Goal: Transaction & Acquisition: Register for event/course

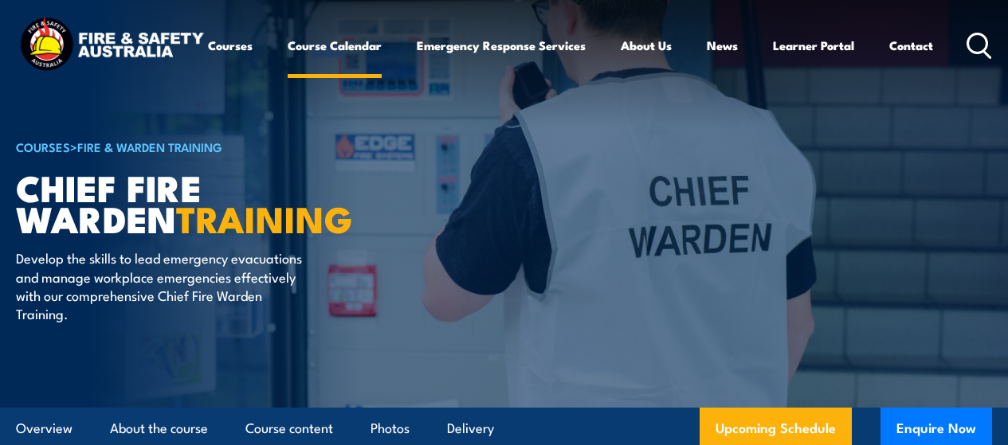
click at [288, 65] on link "Course Calendar" at bounding box center [335, 45] width 94 height 38
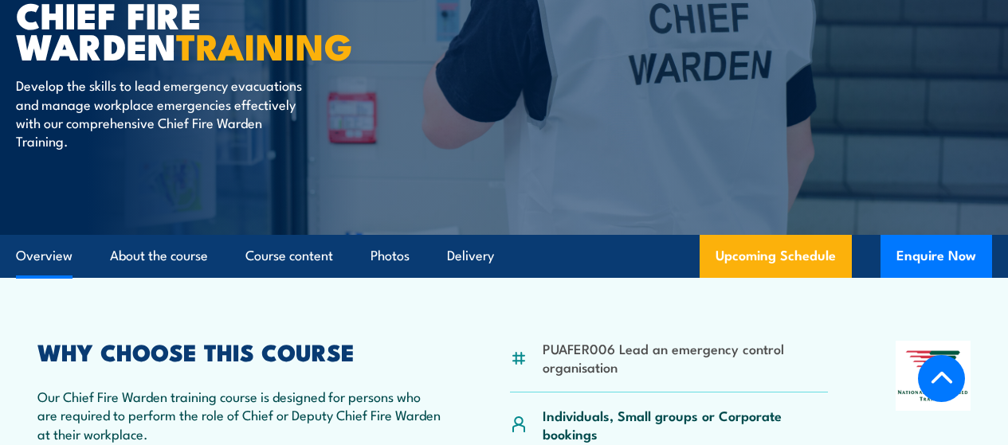
scroll to position [398, 0]
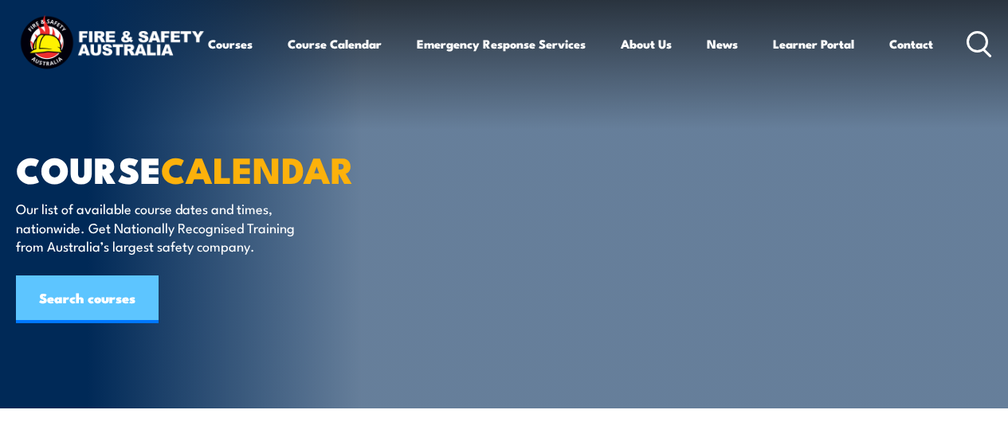
click at [86, 284] on link "Search courses" at bounding box center [87, 300] width 143 height 48
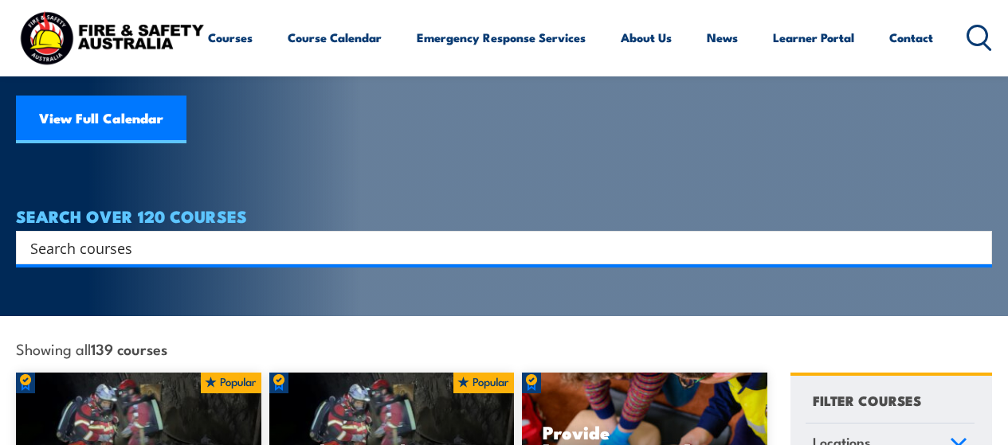
scroll to position [201, 0]
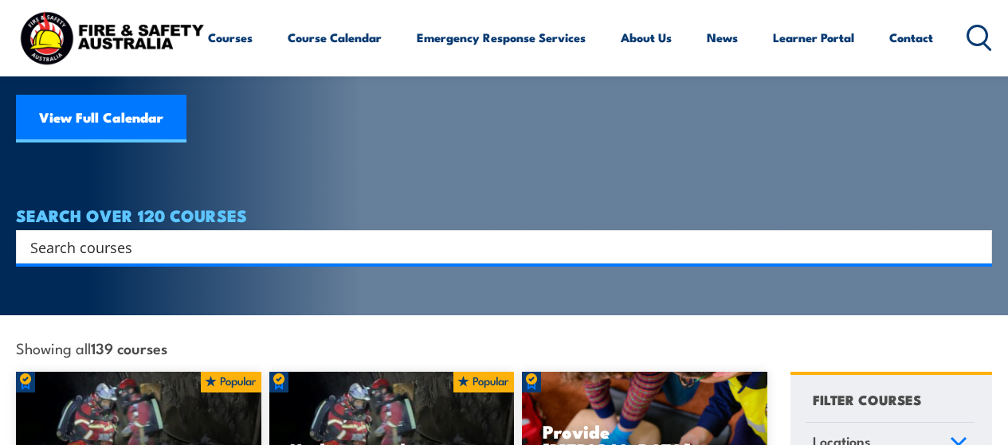
click at [88, 235] on input "Search input" at bounding box center [493, 247] width 926 height 24
type input "chief fire warden"
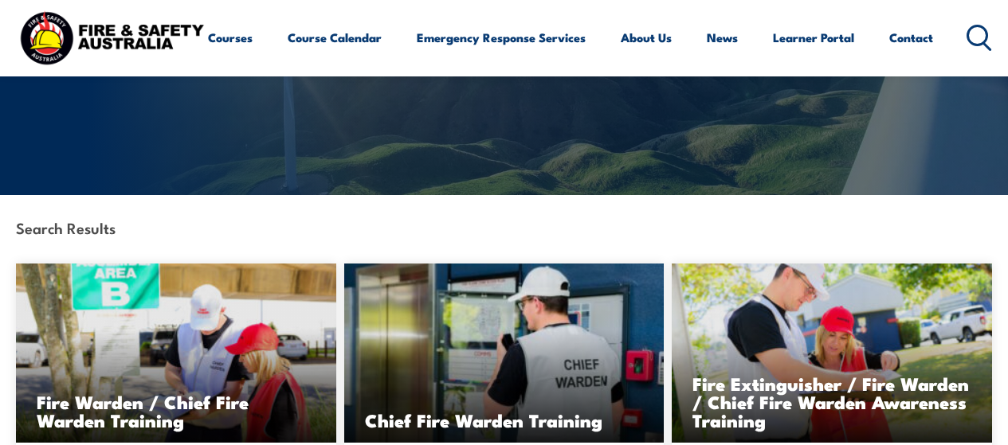
scroll to position [214, 0]
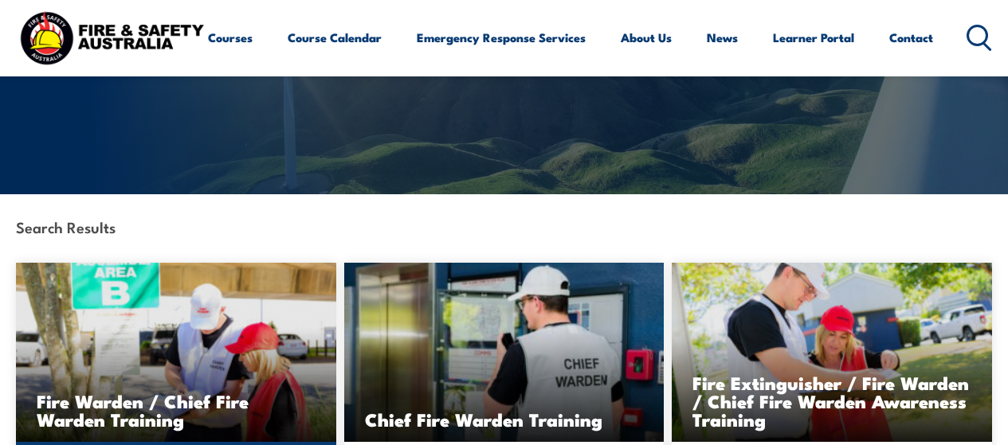
click at [90, 338] on img at bounding box center [176, 352] width 320 height 179
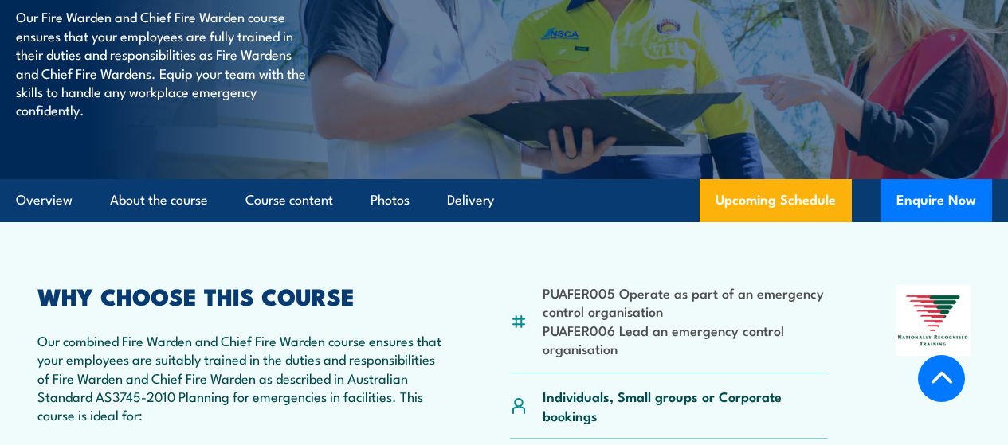
scroll to position [268, 0]
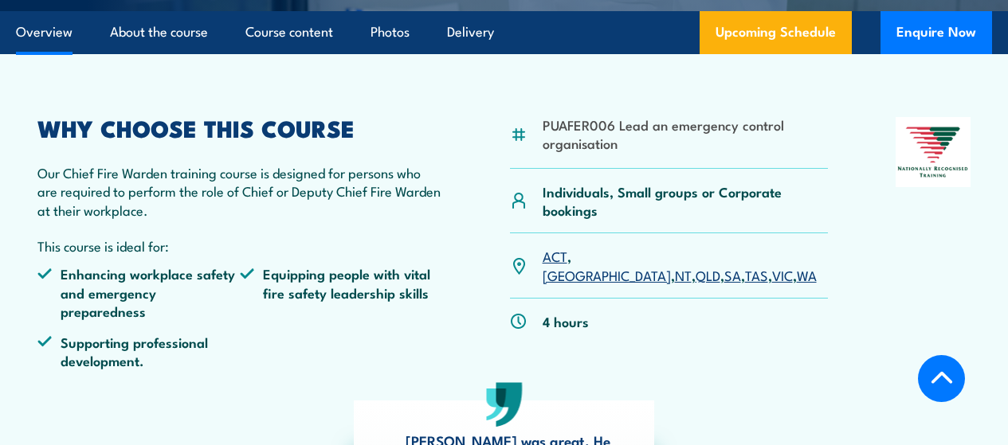
scroll to position [398, 0]
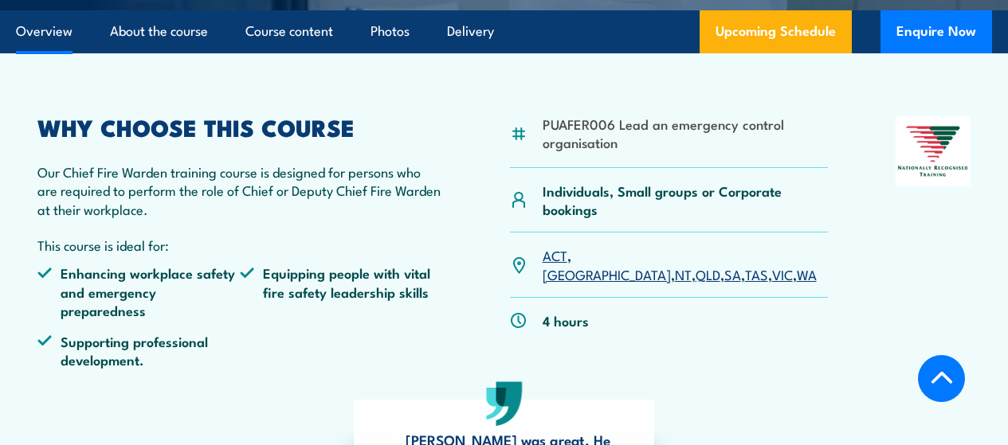
click at [772, 284] on link "VIC" at bounding box center [782, 273] width 21 height 19
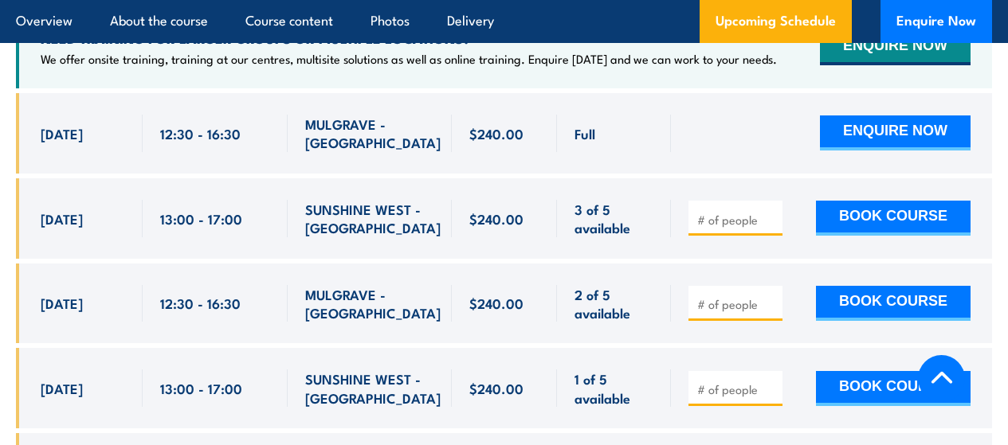
scroll to position [2973, 0]
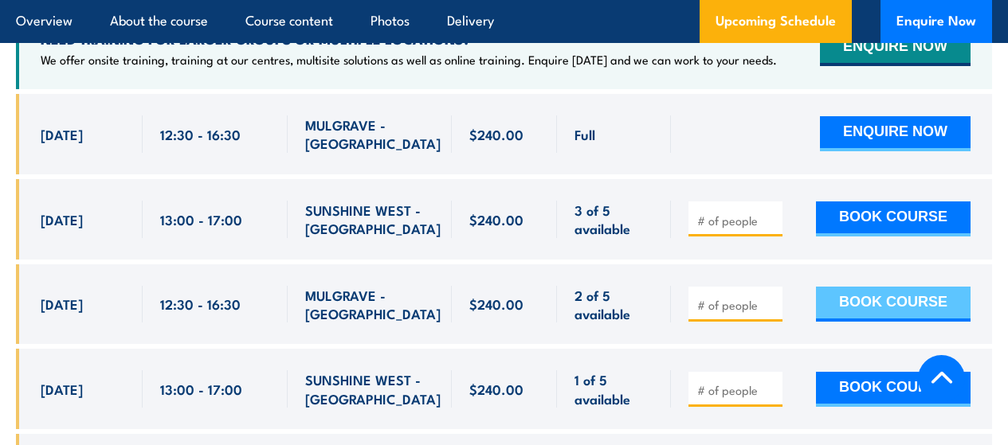
click at [850, 317] on button "BOOK COURSE" at bounding box center [893, 304] width 155 height 35
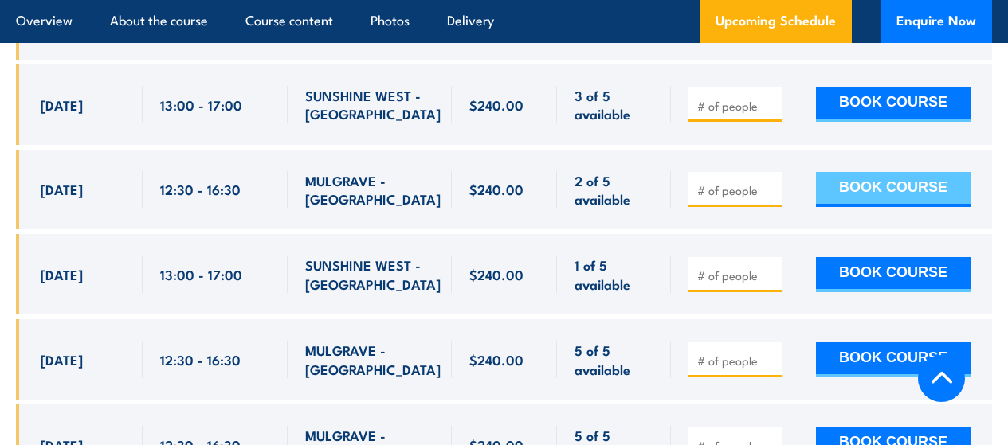
scroll to position [3088, 0]
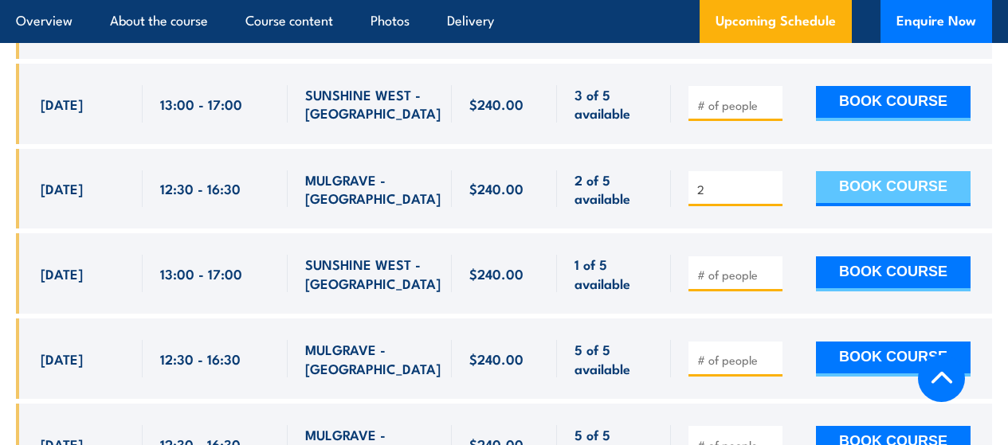
type input "2"
click at [861, 193] on button "BOOK COURSE" at bounding box center [893, 188] width 155 height 35
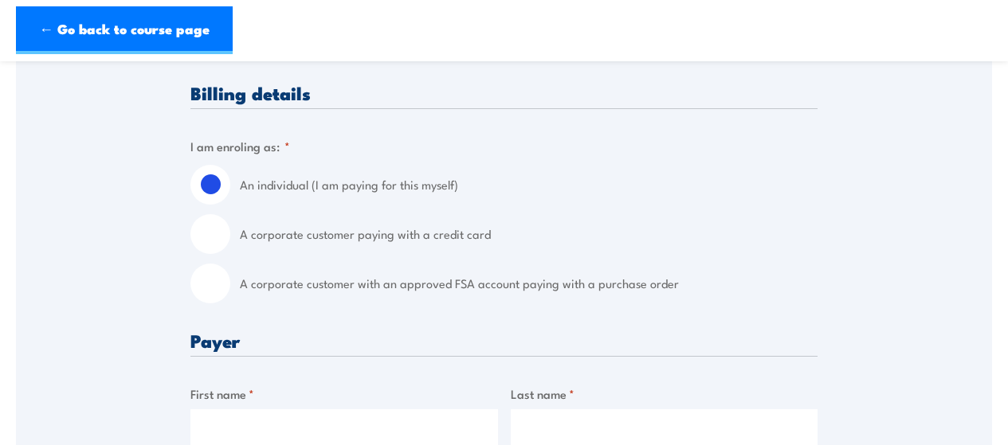
scroll to position [358, 0]
click at [206, 348] on h3 "Payer" at bounding box center [503, 340] width 627 height 18
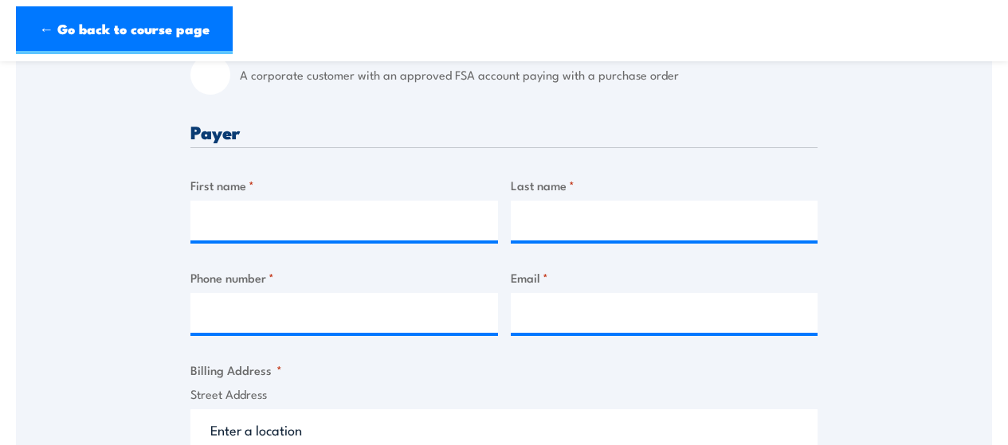
scroll to position [567, 0]
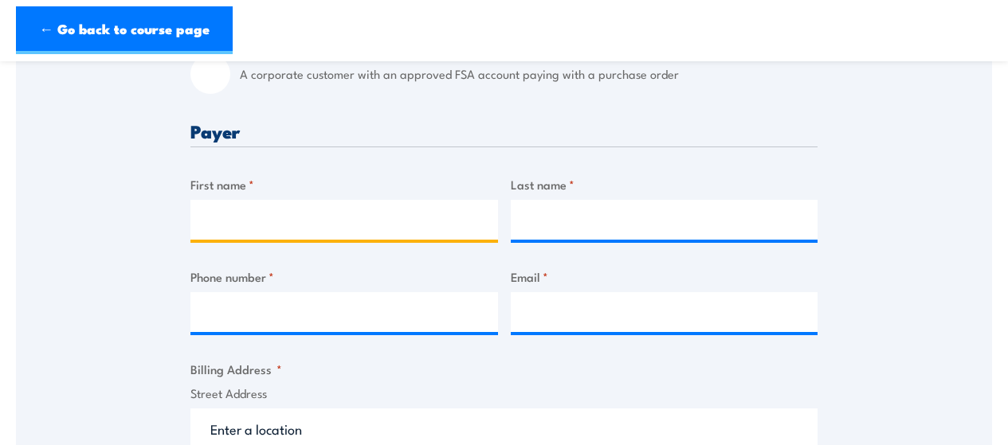
click at [248, 217] on input "First name *" at bounding box center [343, 220] width 307 height 40
type input "[PERSON_NAME]"
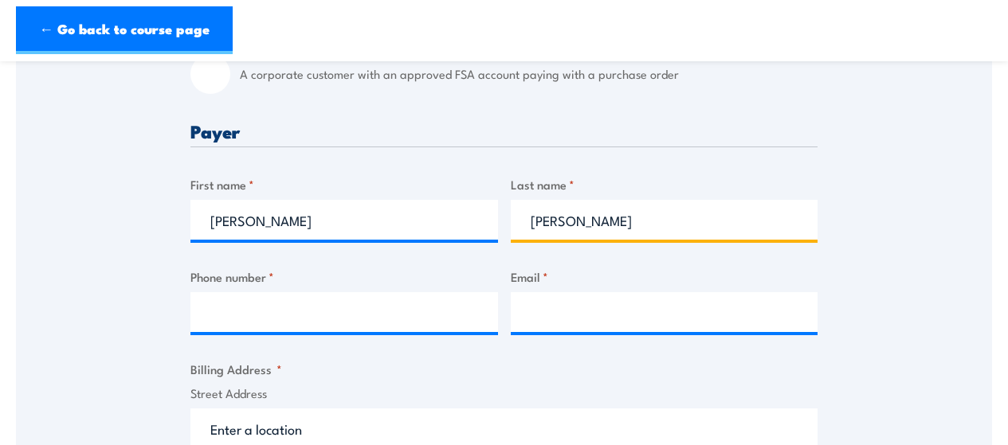
type input "[PERSON_NAME]"
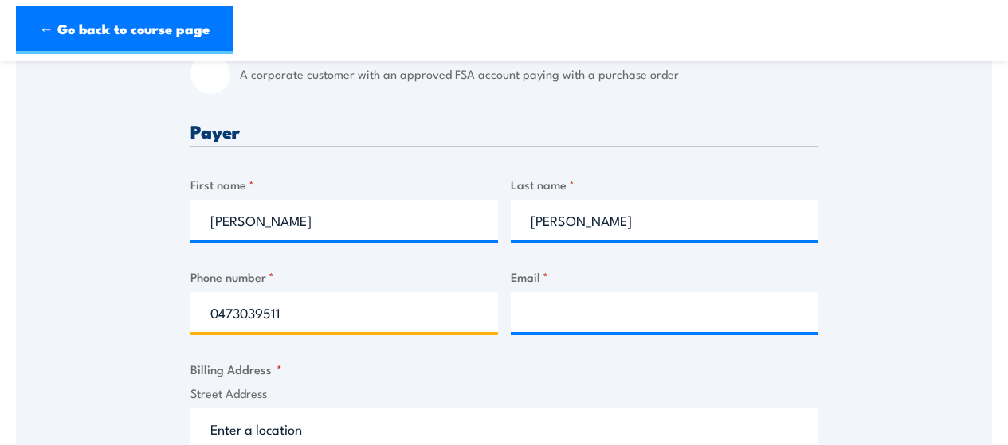
type input "0473039511"
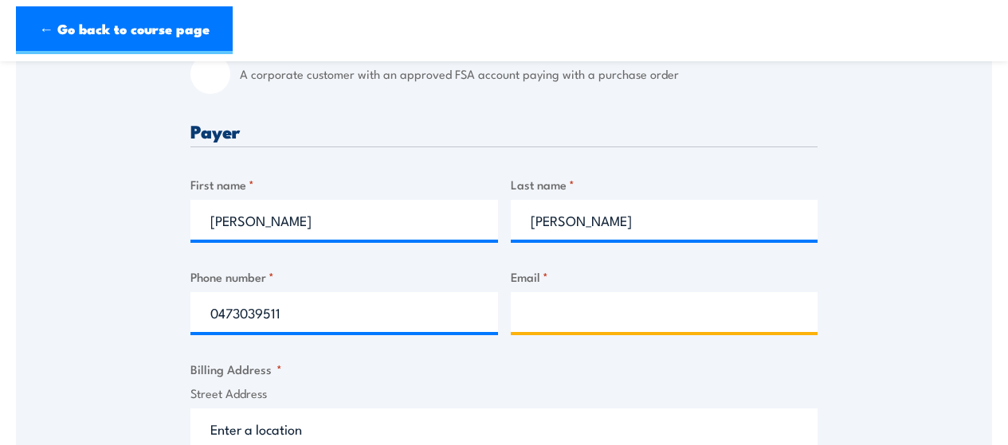
click at [565, 319] on input "Email *" at bounding box center [664, 312] width 307 height 40
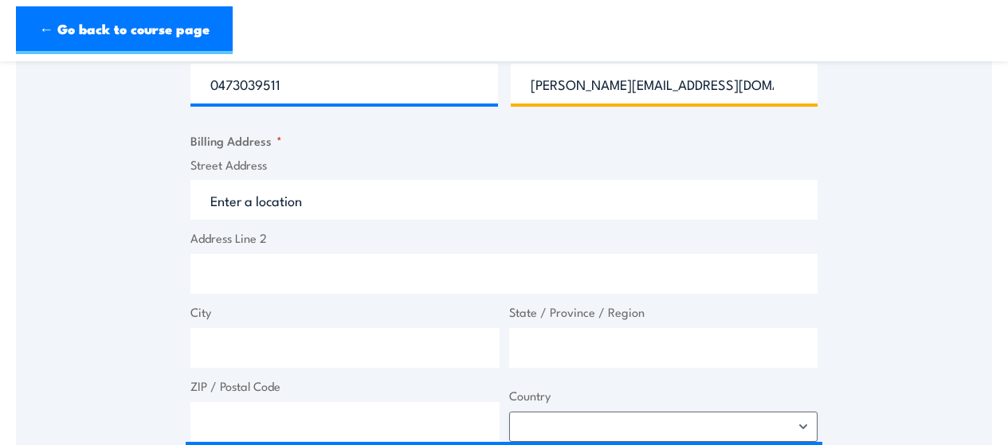
scroll to position [800, 0]
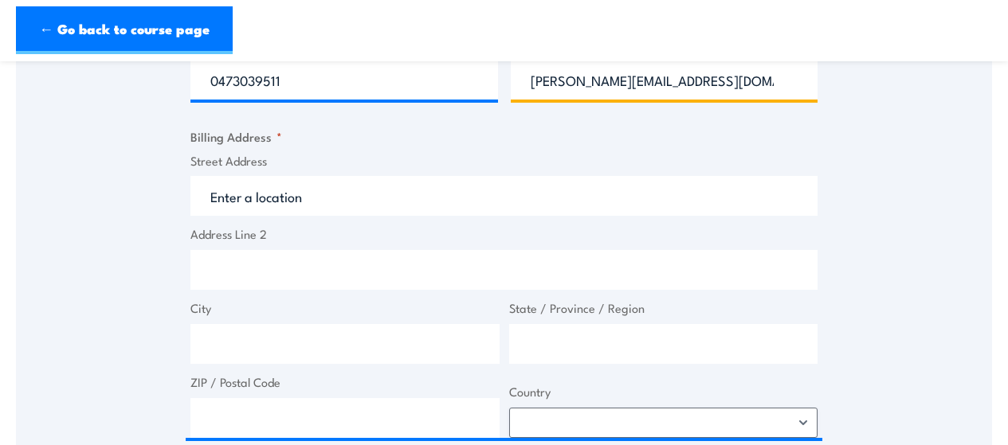
type input "[PERSON_NAME][EMAIL_ADDRESS][DOMAIN_NAME]"
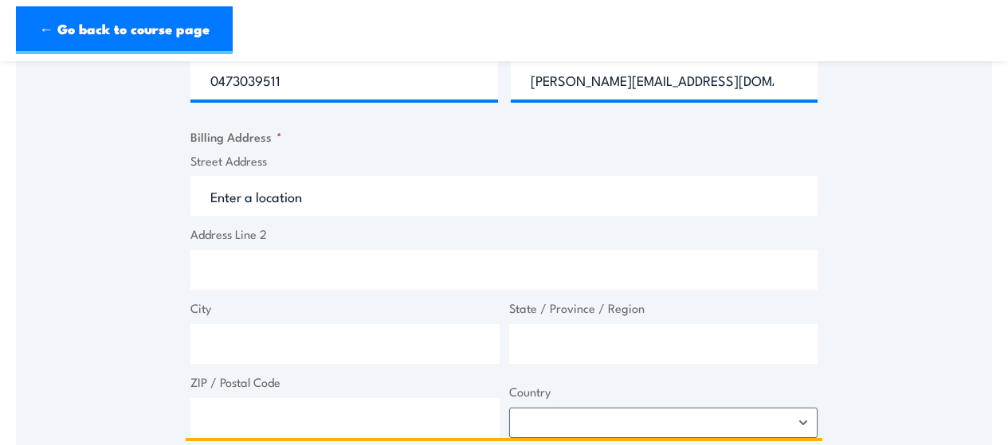
click at [337, 198] on input "Street Address" at bounding box center [503, 196] width 627 height 40
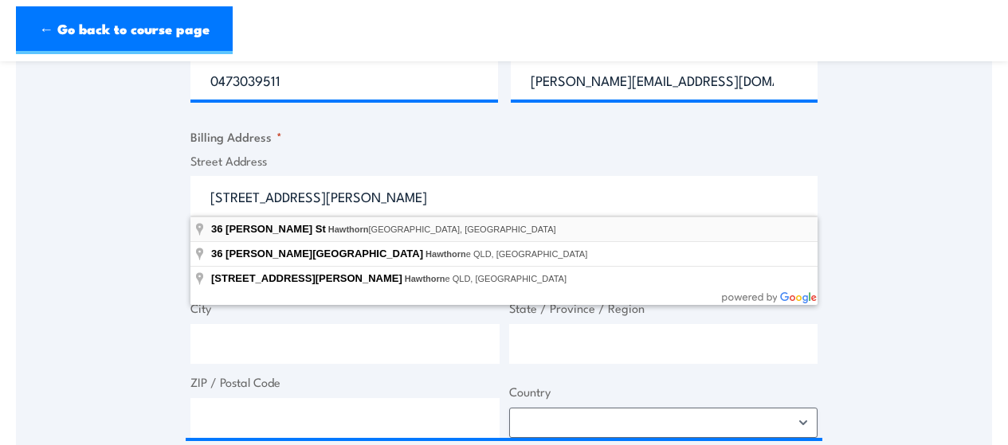
type input "36 Barton St, Hawthorn VIC, Australia"
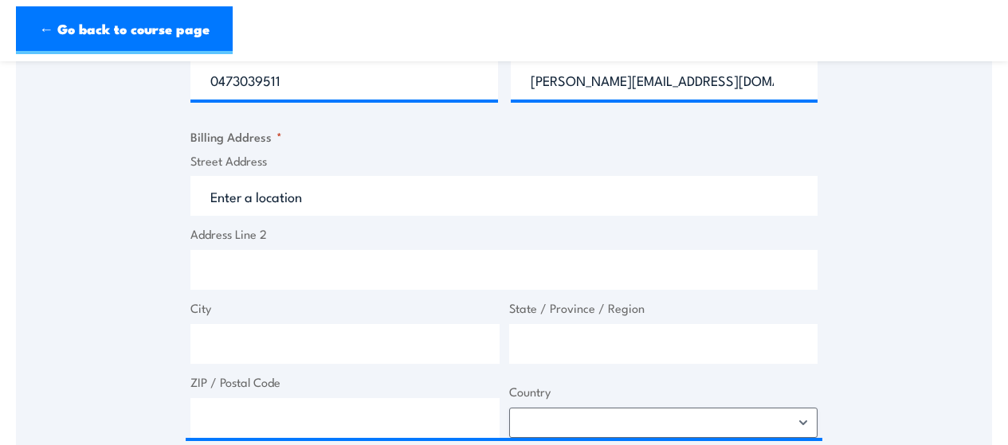
type input "36 Barton St"
type input "Hawthorn"
type input "Victoria"
type input "3122"
select select "Australia"
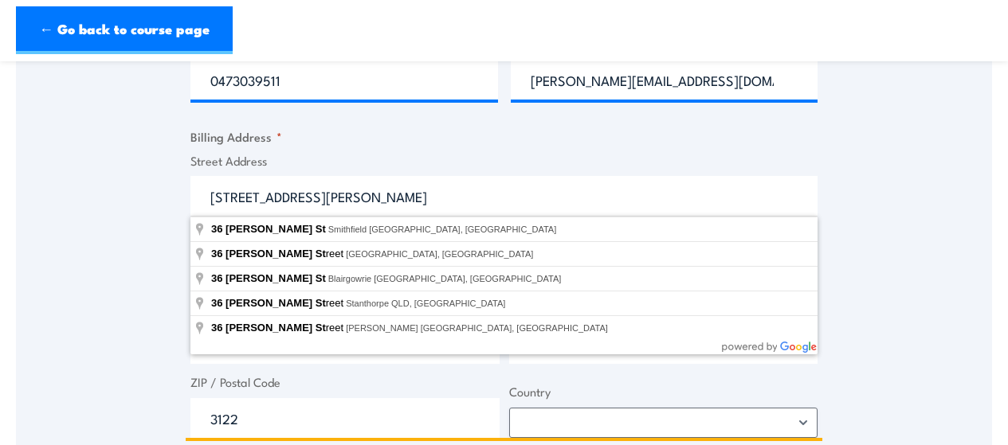
drag, startPoint x: 304, startPoint y: 191, endPoint x: 206, endPoint y: 186, distance: 98.1
click at [206, 186] on input "36 Barton St" at bounding box center [503, 196] width 627 height 40
click at [319, 192] on input "36 Barton St" at bounding box center [503, 196] width 627 height 40
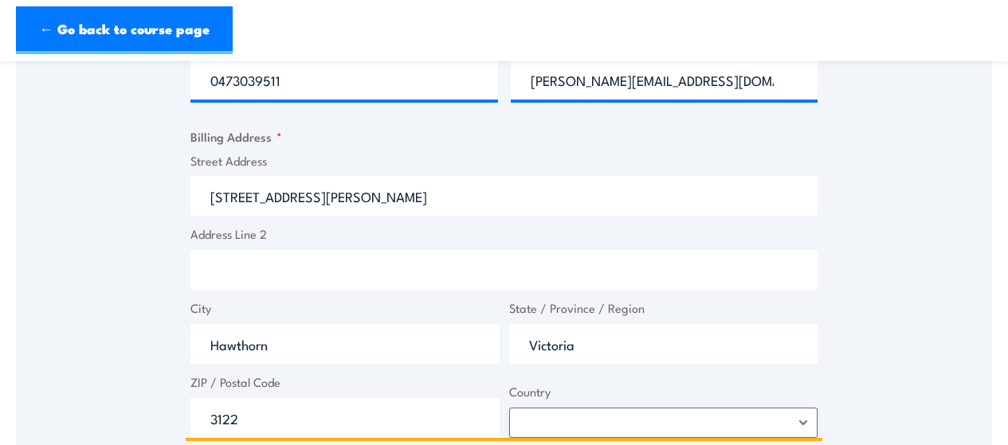
paste input "36 Barton St"
type input "36 Barton St"
click at [306, 192] on input "36 Barton St" at bounding box center [503, 196] width 627 height 40
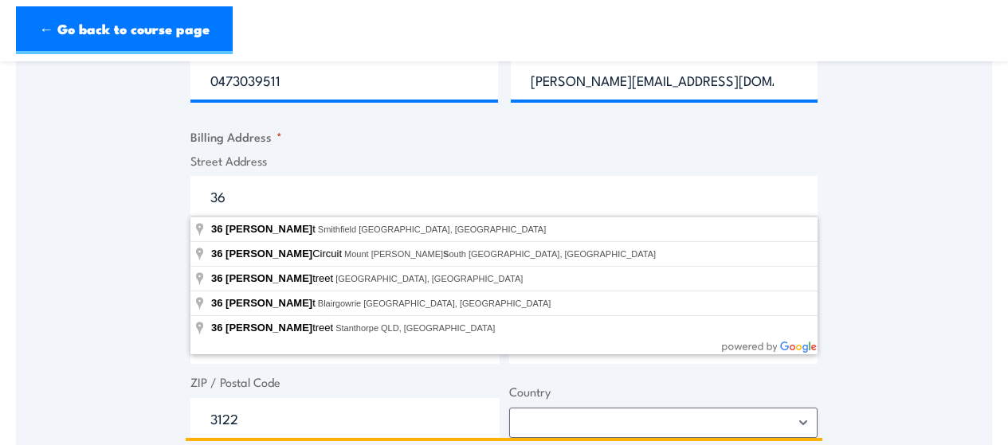
type input "3"
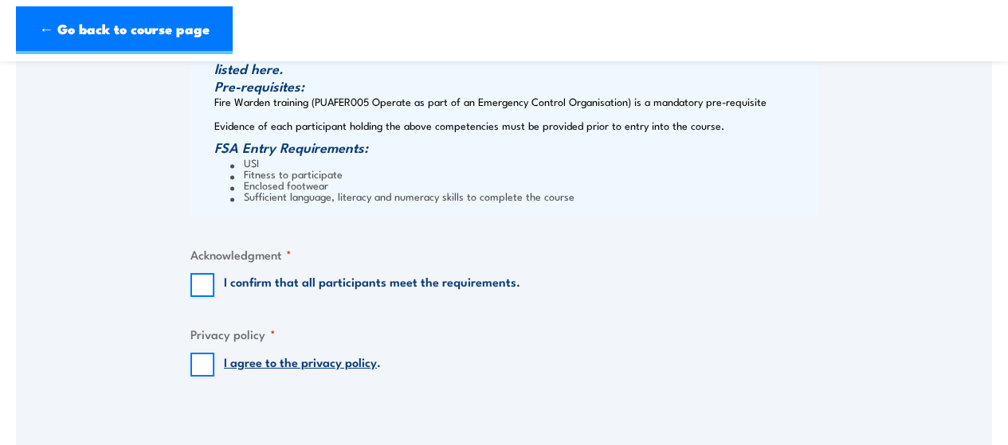
scroll to position [1318, 0]
type input "Servants Community Housing Limited"
click at [198, 278] on input "I confirm that all participants meet the requirements." at bounding box center [202, 284] width 24 height 24
checkbox input "true"
click at [199, 360] on input "I agree to the privacy policy ." at bounding box center [202, 364] width 24 height 24
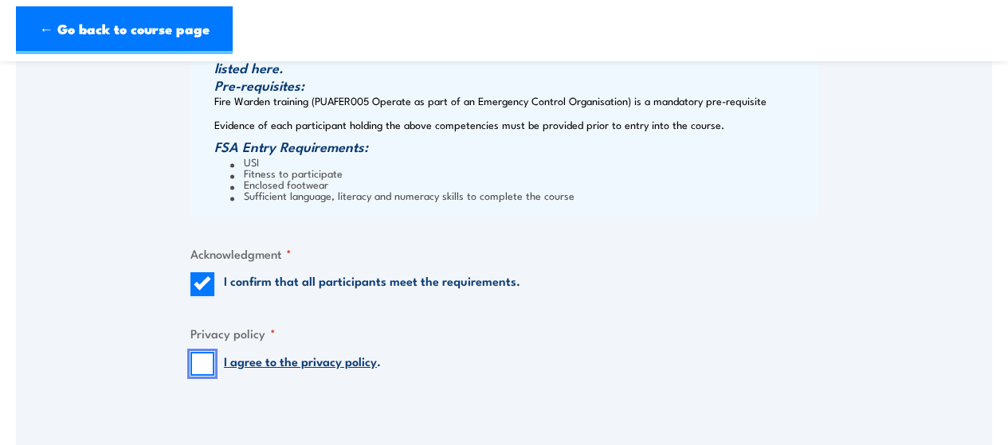
checkbox input "true"
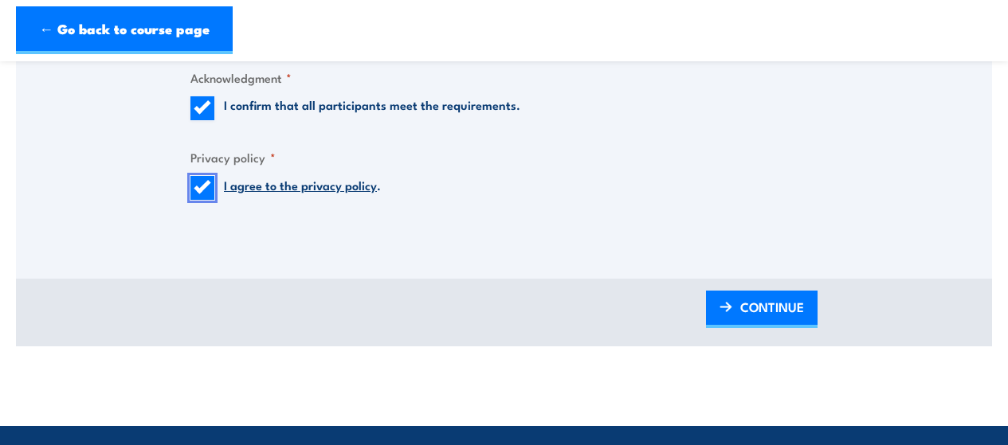
scroll to position [1494, 0]
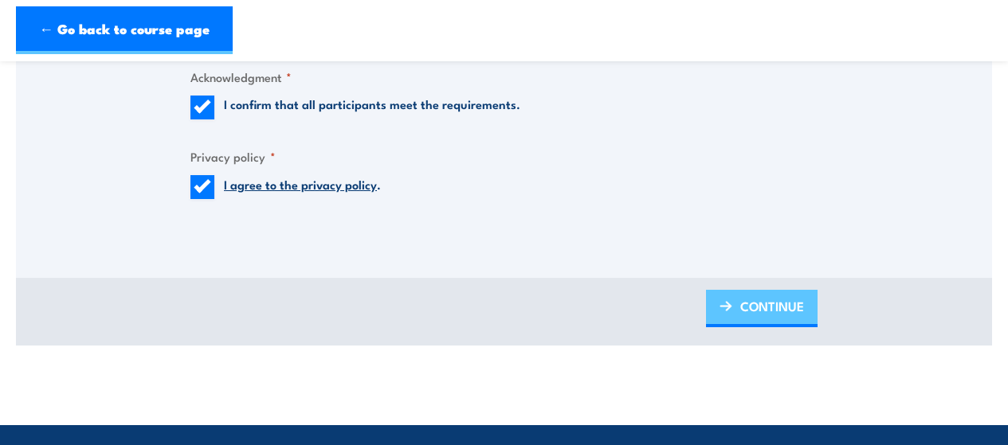
click at [750, 309] on span "CONTINUE" at bounding box center [772, 306] width 64 height 42
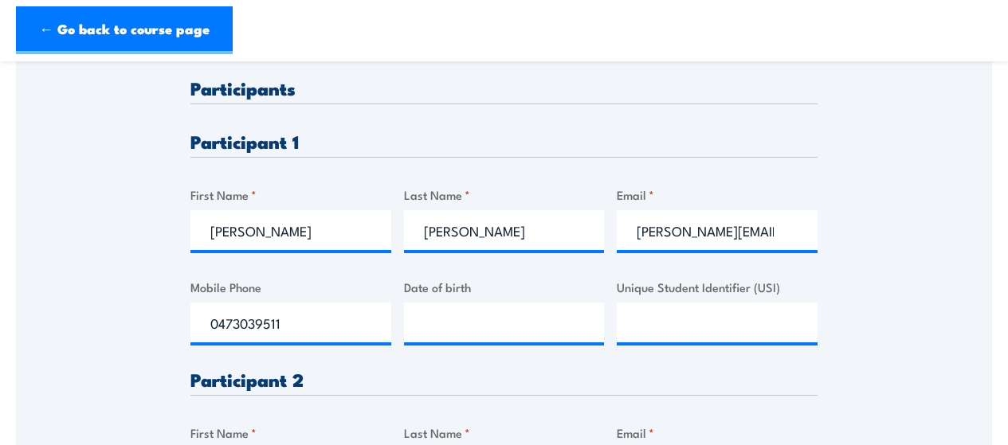
scroll to position [411, 0]
click at [539, 325] on input "__/__/____" at bounding box center [504, 322] width 201 height 40
type input "02/03/1966"
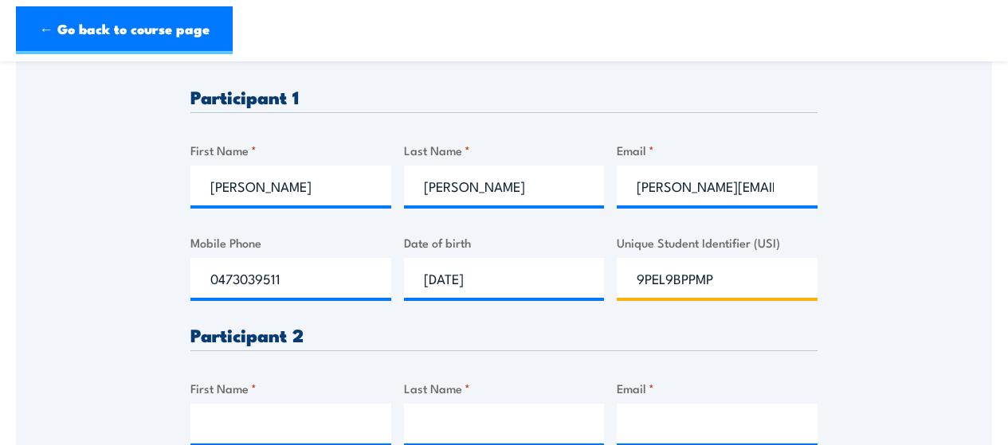
scroll to position [491, 0]
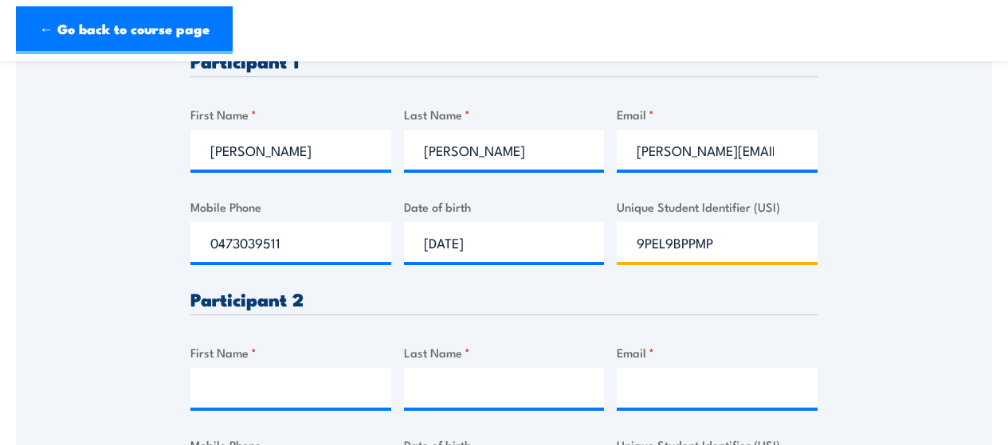
type input "9PEL9BPPMP"
click at [266, 387] on input "First Name *" at bounding box center [290, 388] width 201 height 40
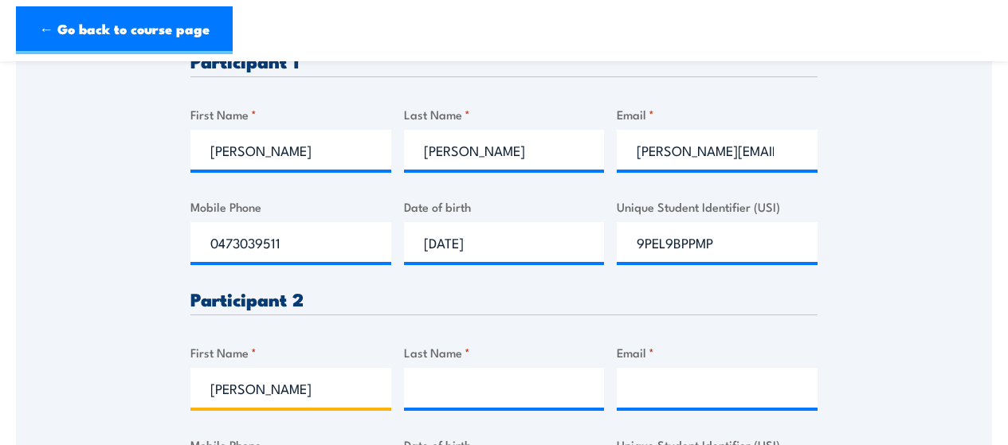
type input "Brad"
type input "Thexton"
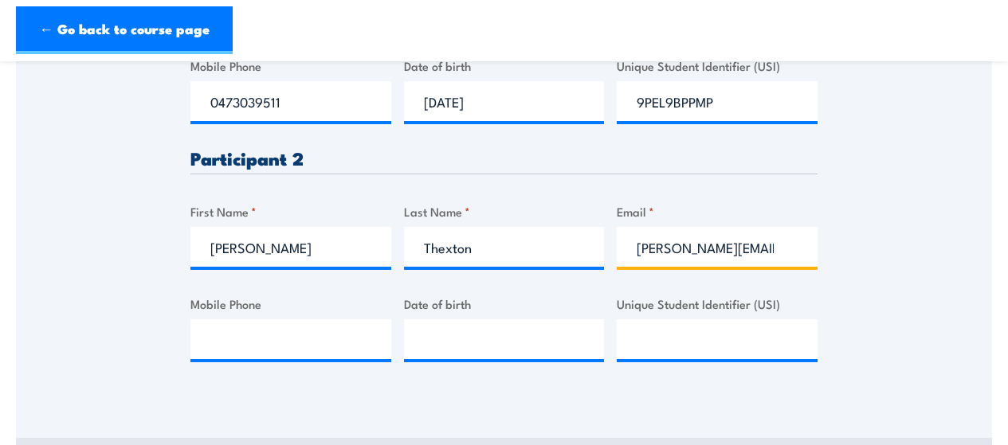
scroll to position [633, 0]
type input "brad@servants.org.au"
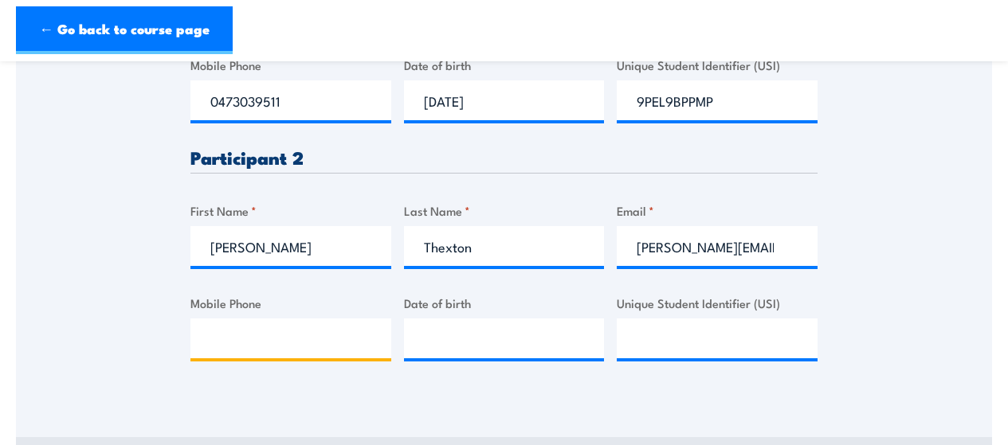
click at [264, 346] on input "Mobile Phone" at bounding box center [290, 339] width 201 height 40
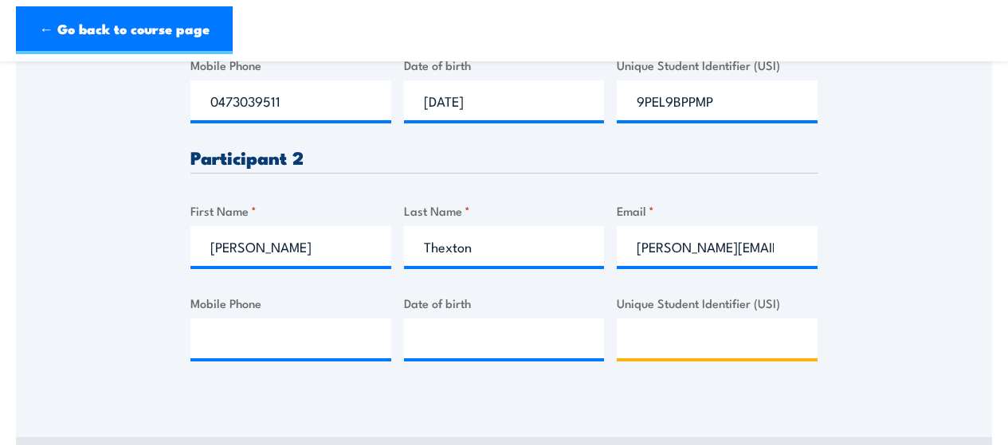
click at [645, 343] on input "Unique Student Identifier (USI)" at bounding box center [717, 339] width 201 height 40
type input "NSUKGB4M8K"
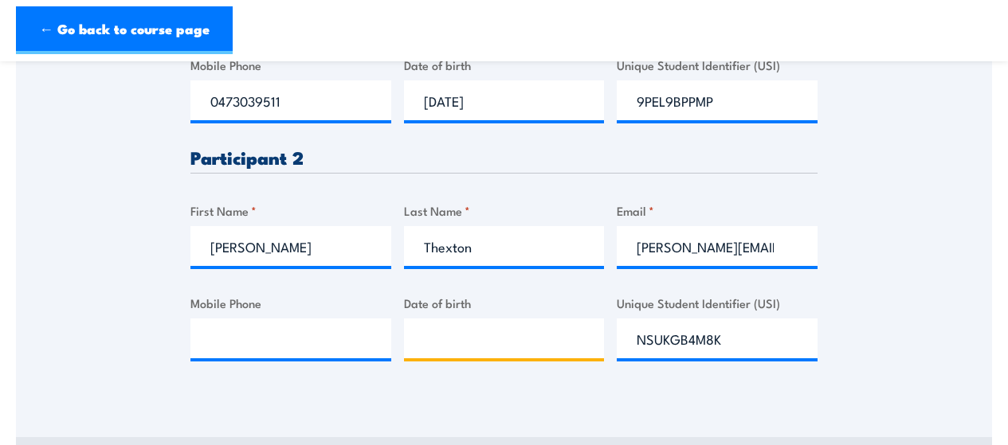
type input "__/__/____"
click at [527, 337] on input "__/__/____" at bounding box center [504, 339] width 201 height 40
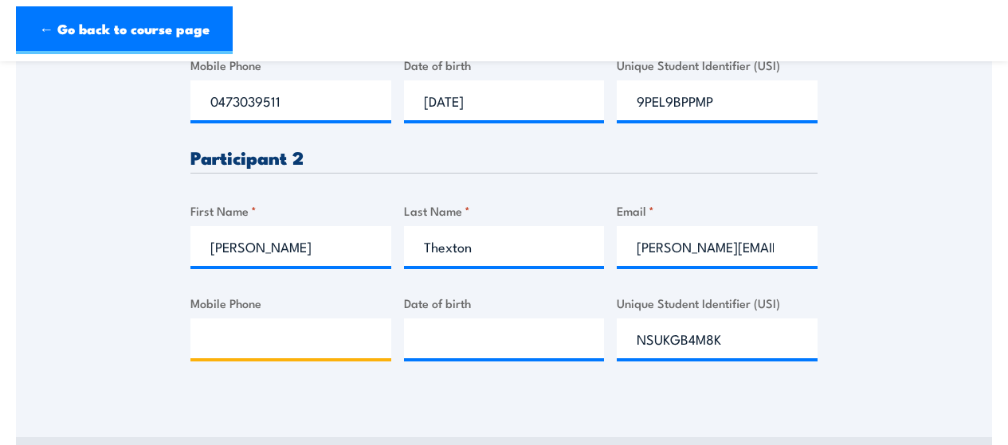
click at [300, 340] on input "Mobile Phone" at bounding box center [290, 339] width 201 height 40
type input "0418941375"
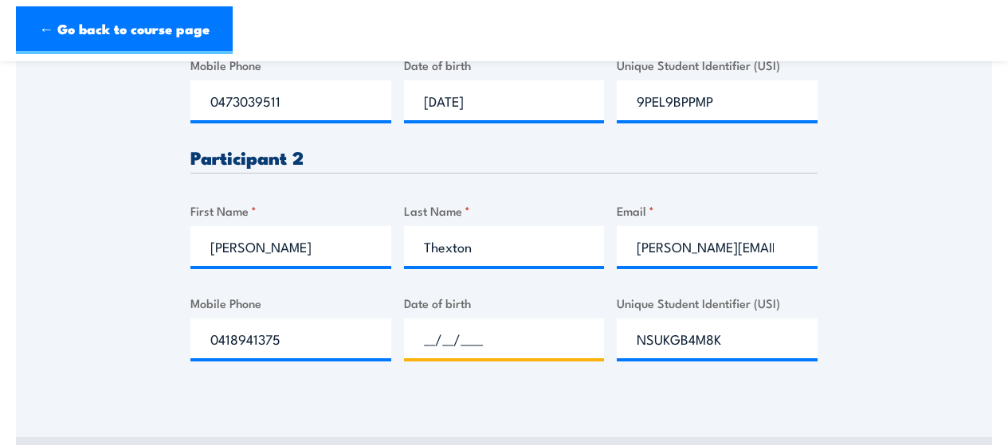
click at [417, 332] on input "__/__/____" at bounding box center [504, 339] width 201 height 40
type input "16/06/1976"
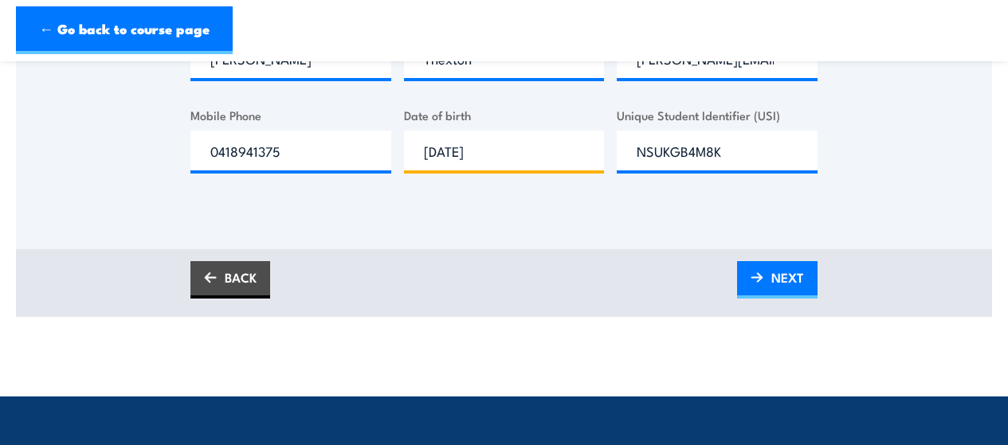
scroll to position [821, 0]
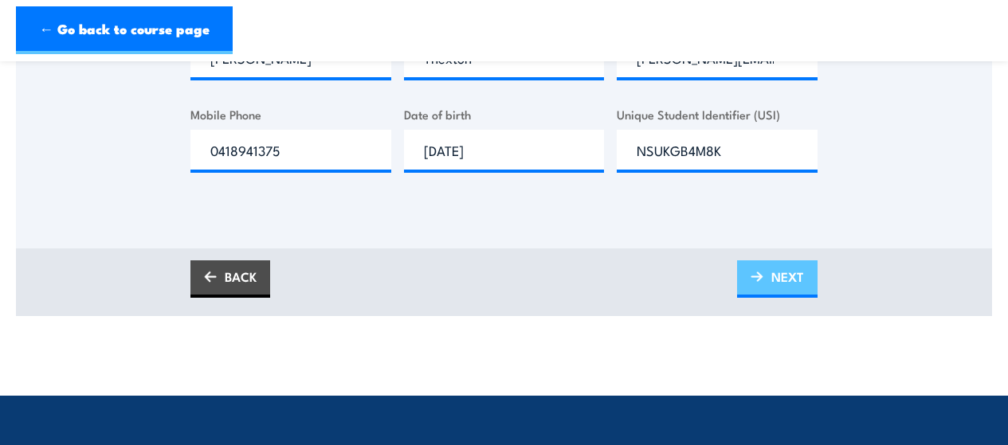
click at [754, 277] on img at bounding box center [756, 277] width 13 height 11
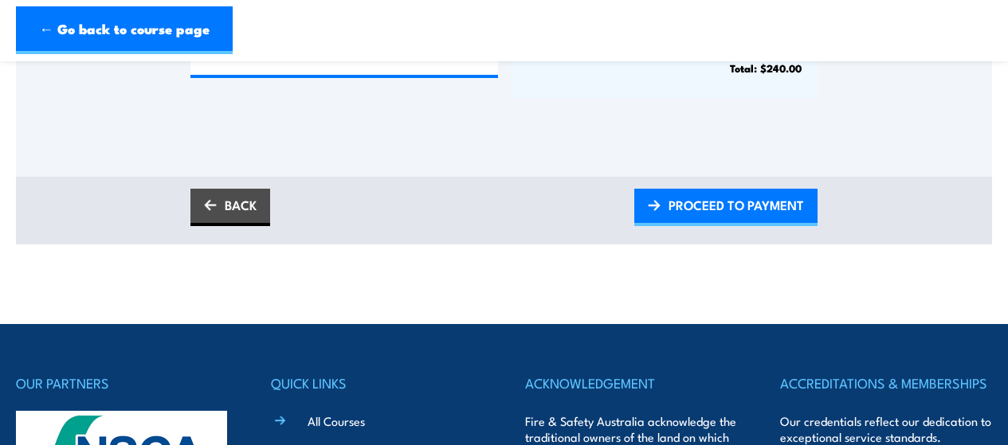
scroll to position [637, 0]
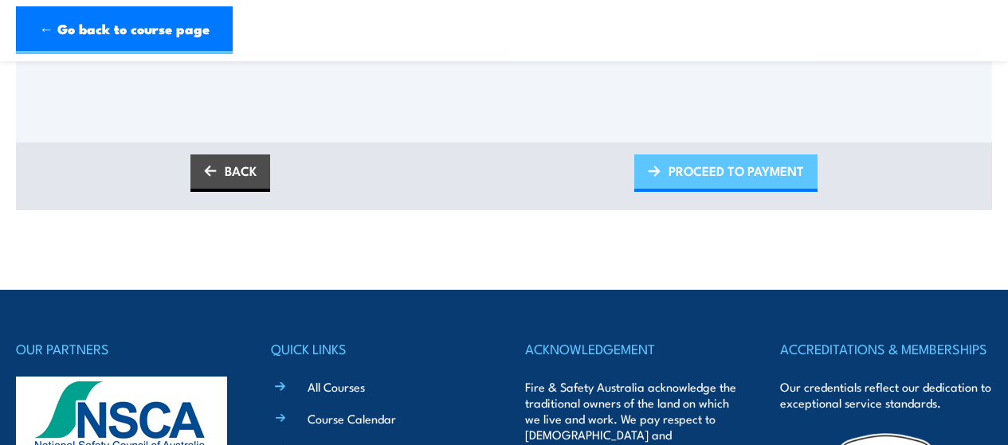
click at [713, 174] on span "PROCEED TO PAYMENT" at bounding box center [735, 171] width 135 height 42
